Goal: Information Seeking & Learning: Learn about a topic

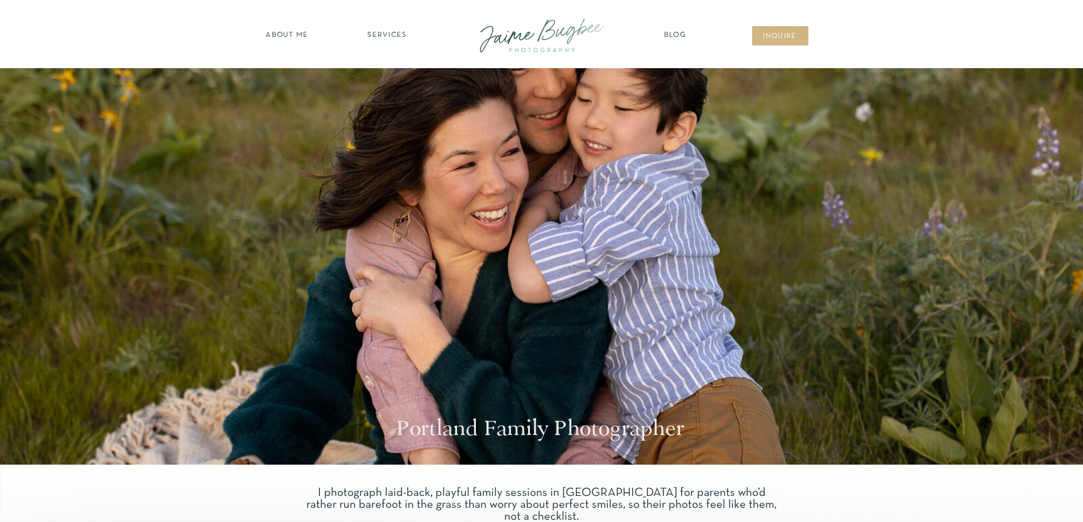
click at [373, 35] on nav "SERVICES" at bounding box center [387, 35] width 64 height 11
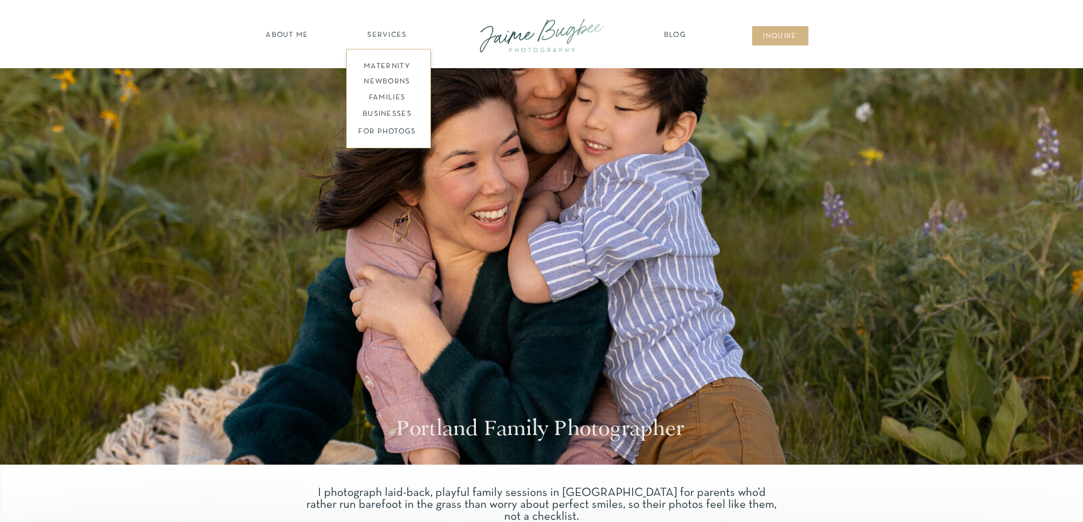
click at [399, 95] on nav "families" at bounding box center [387, 98] width 87 height 11
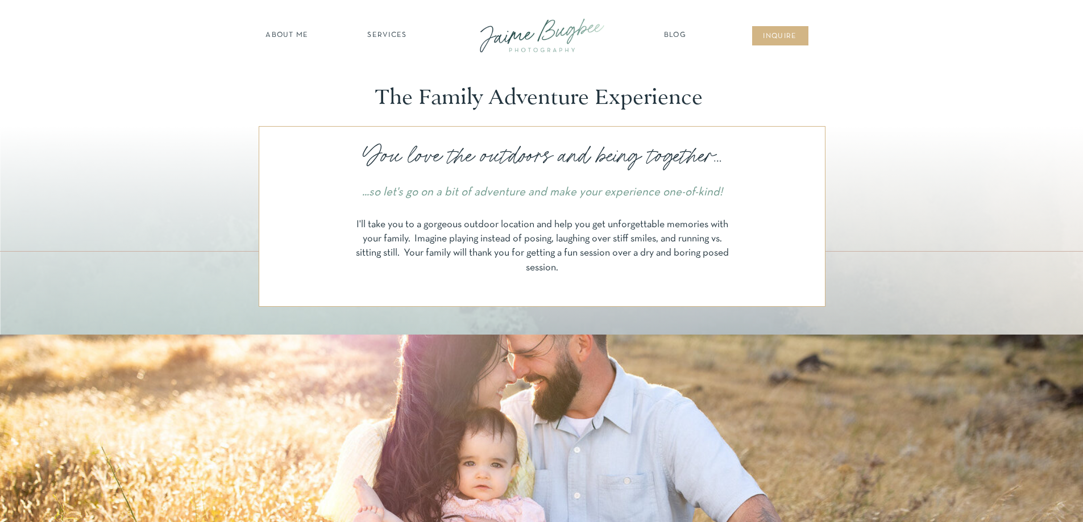
click at [390, 36] on nav "SERVICES" at bounding box center [387, 35] width 64 height 11
click at [393, 96] on nav "families" at bounding box center [387, 98] width 87 height 11
click at [384, 97] on nav "families" at bounding box center [387, 98] width 87 height 11
click at [891, 82] on div at bounding box center [541, 108] width 1083 height 80
